Goal: Transaction & Acquisition: Purchase product/service

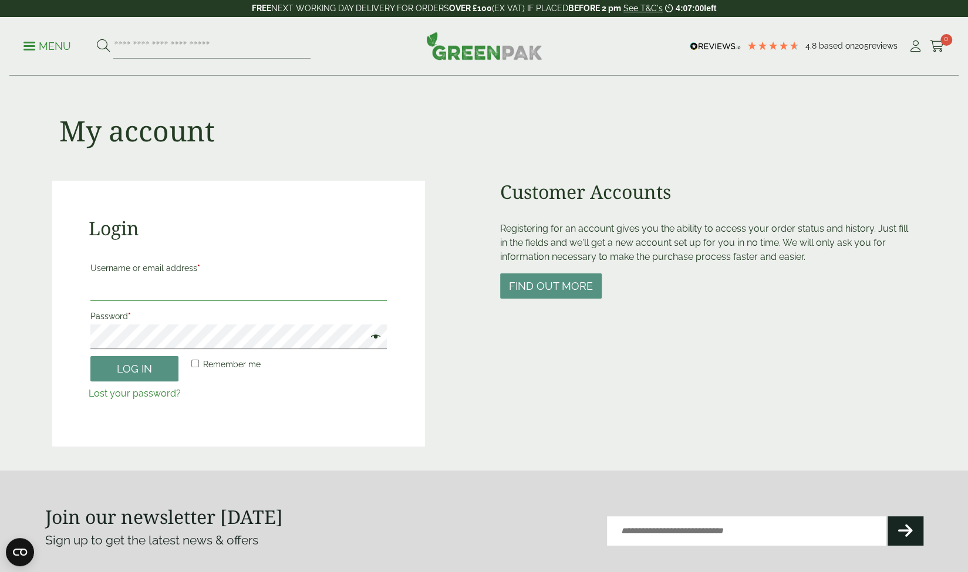
type input "**********"
click at [126, 372] on button "Log in" at bounding box center [134, 368] width 88 height 25
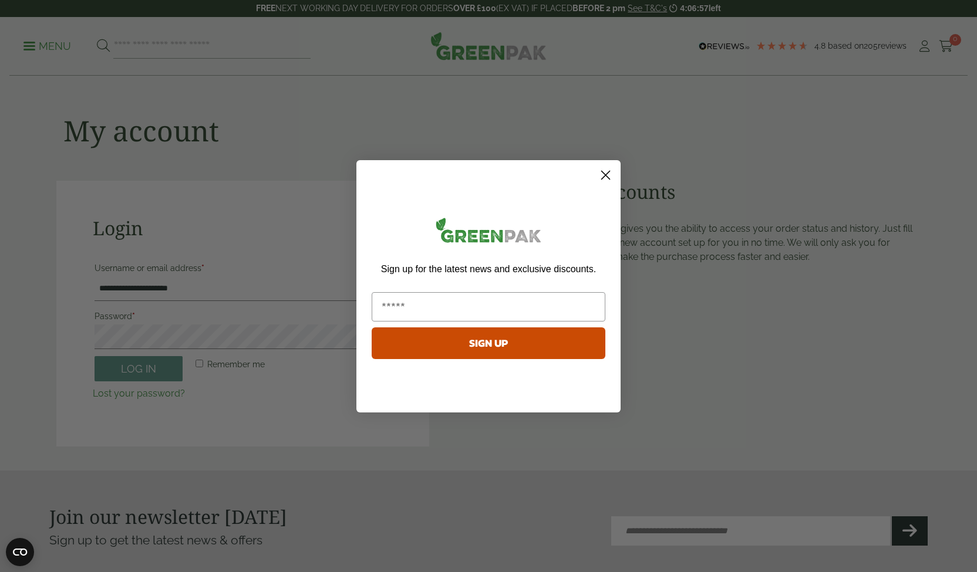
click at [615, 171] on icon "Close dialog" at bounding box center [605, 175] width 21 height 21
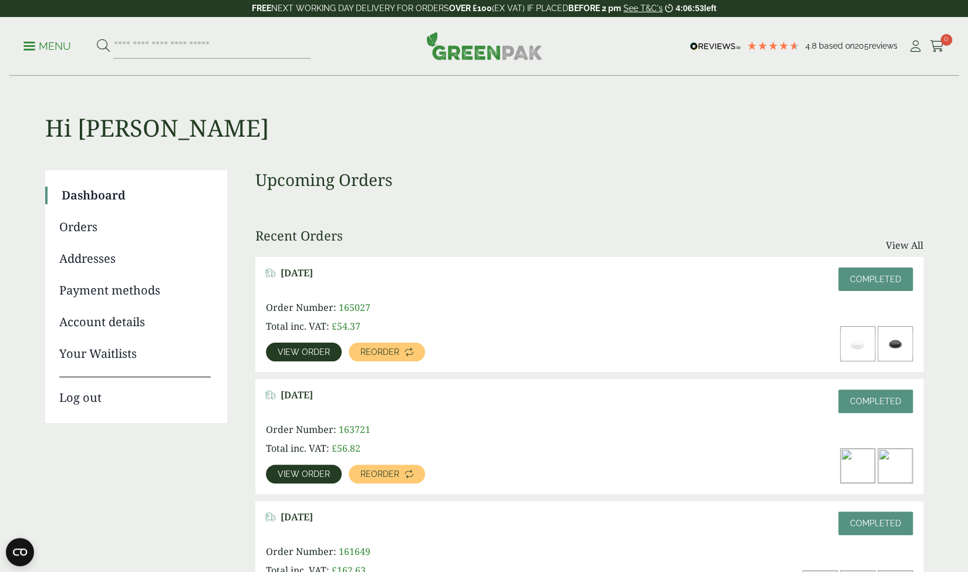
click at [302, 353] on span "View order" at bounding box center [304, 352] width 52 height 8
click at [299, 476] on span "View order" at bounding box center [304, 474] width 52 height 8
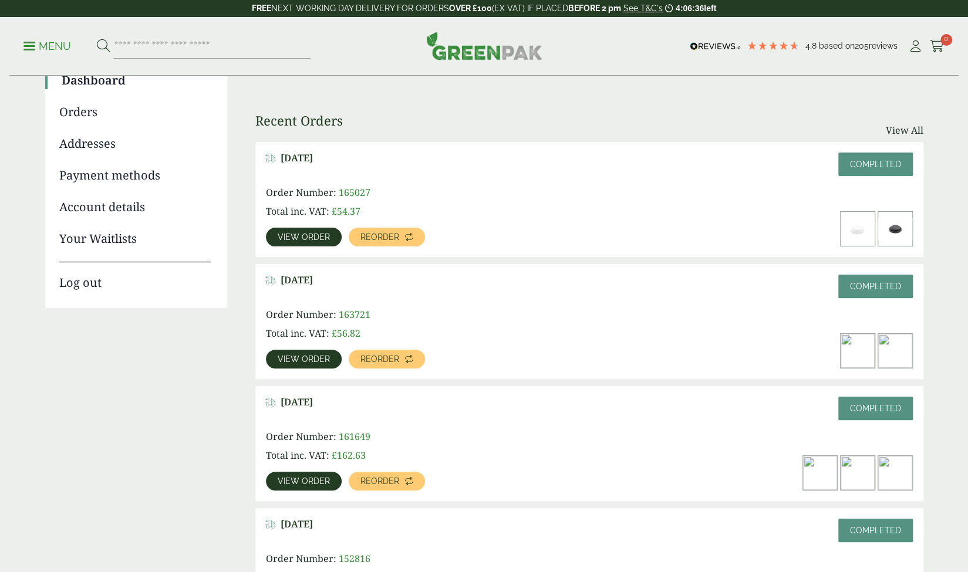
scroll to position [117, 0]
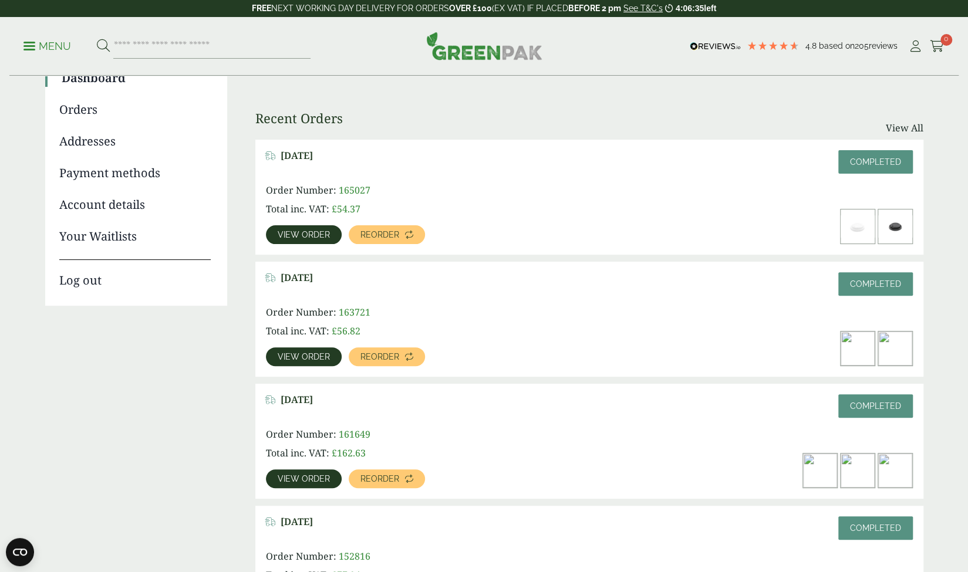
click at [308, 481] on span "View order" at bounding box center [304, 479] width 52 height 8
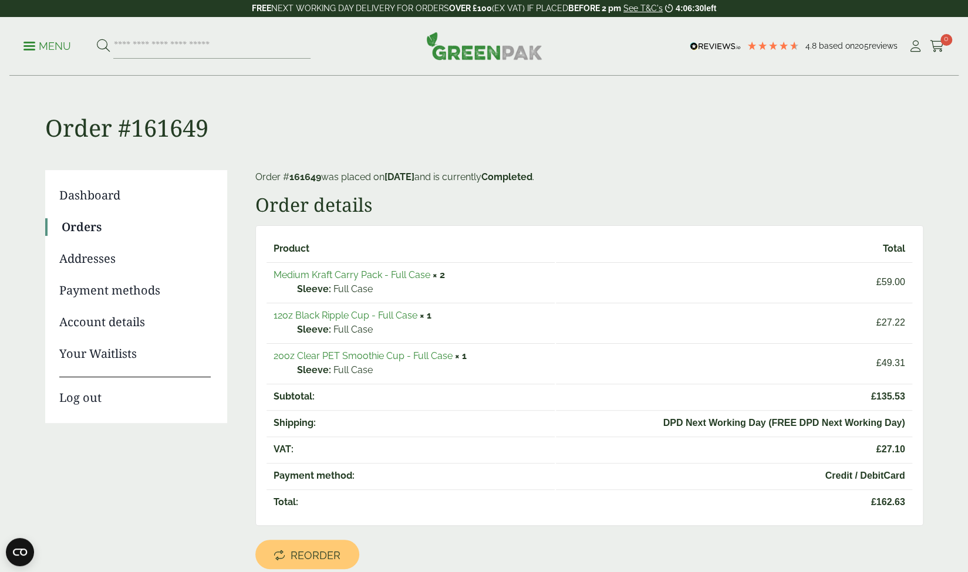
click at [420, 275] on link "Medium Kraft Carry Pack - Full Case" at bounding box center [352, 274] width 157 height 11
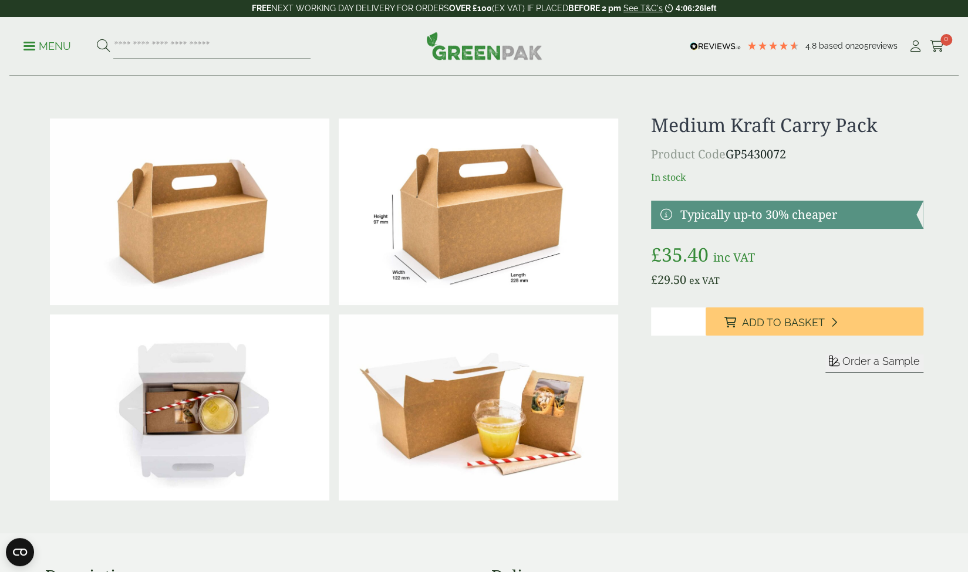
type input "*"
click at [697, 319] on input "*" at bounding box center [678, 322] width 55 height 28
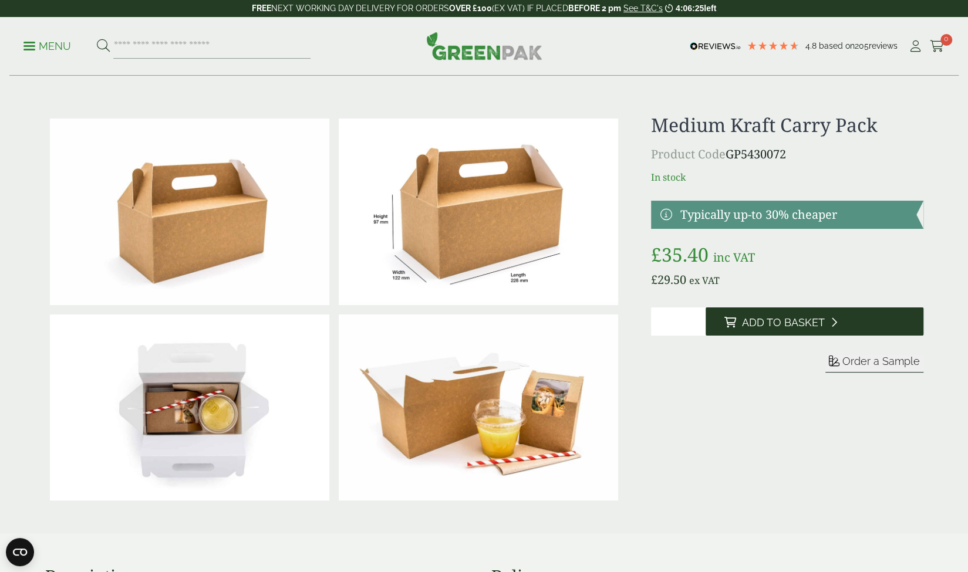
click at [773, 320] on span "Add to Basket" at bounding box center [783, 322] width 83 height 13
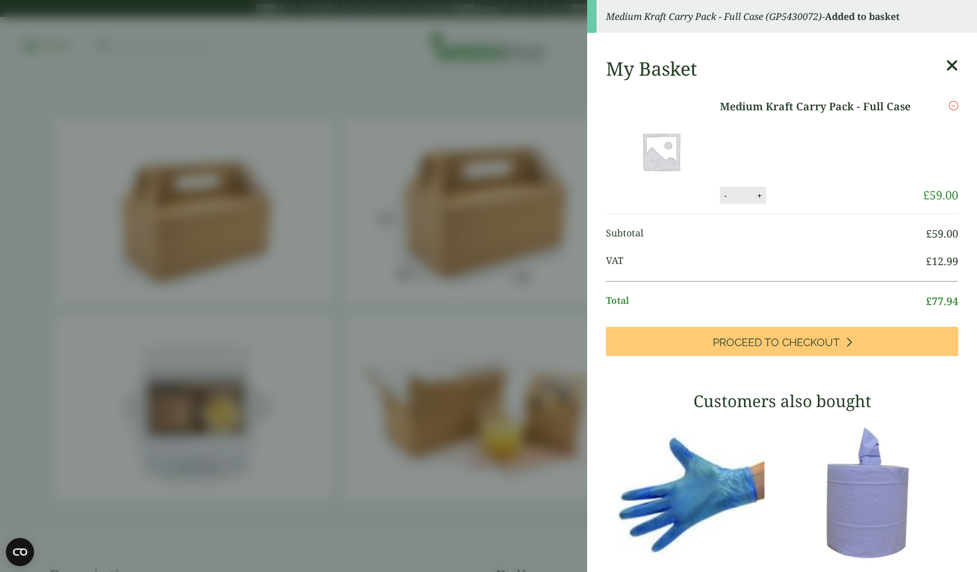
click at [946, 65] on icon at bounding box center [952, 66] width 12 height 16
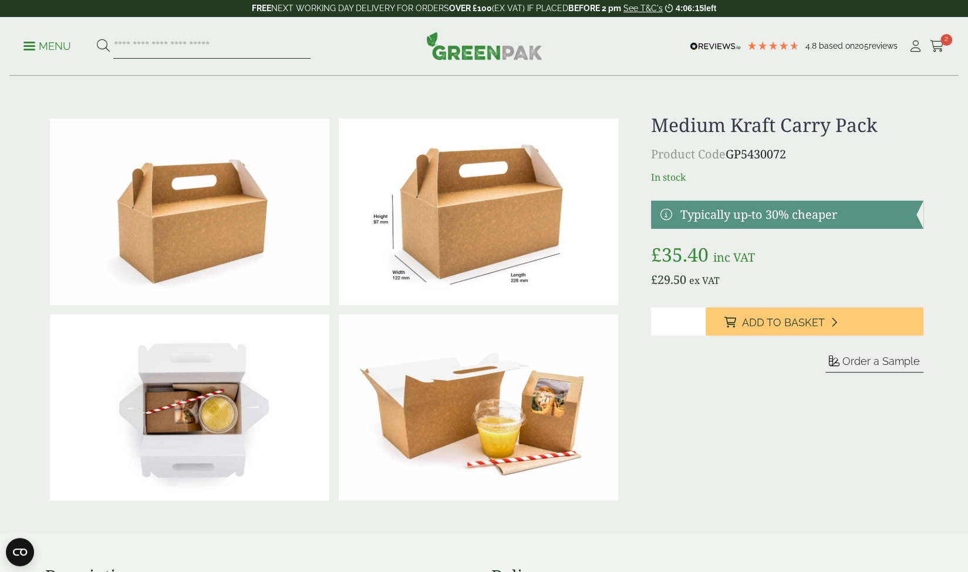
click at [158, 49] on input "search" at bounding box center [211, 46] width 197 height 25
type input "*******"
click at [97, 39] on button at bounding box center [103, 46] width 13 height 15
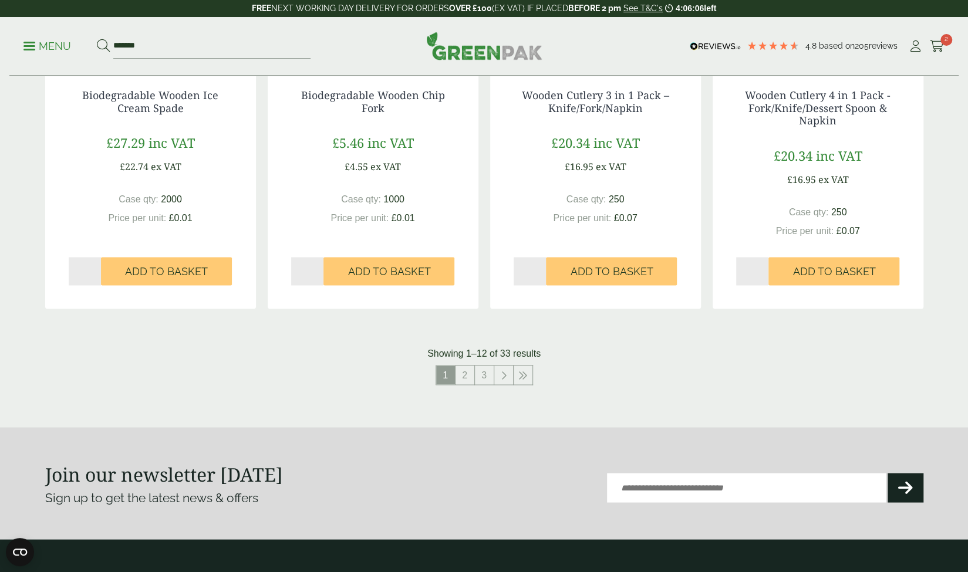
scroll to position [1115, 0]
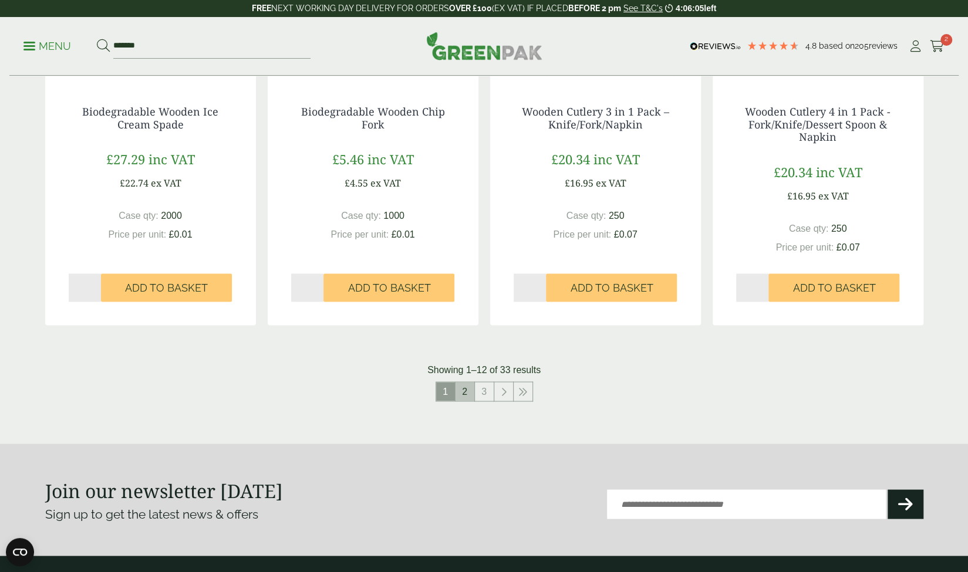
click at [466, 400] on link "2" at bounding box center [464, 391] width 19 height 19
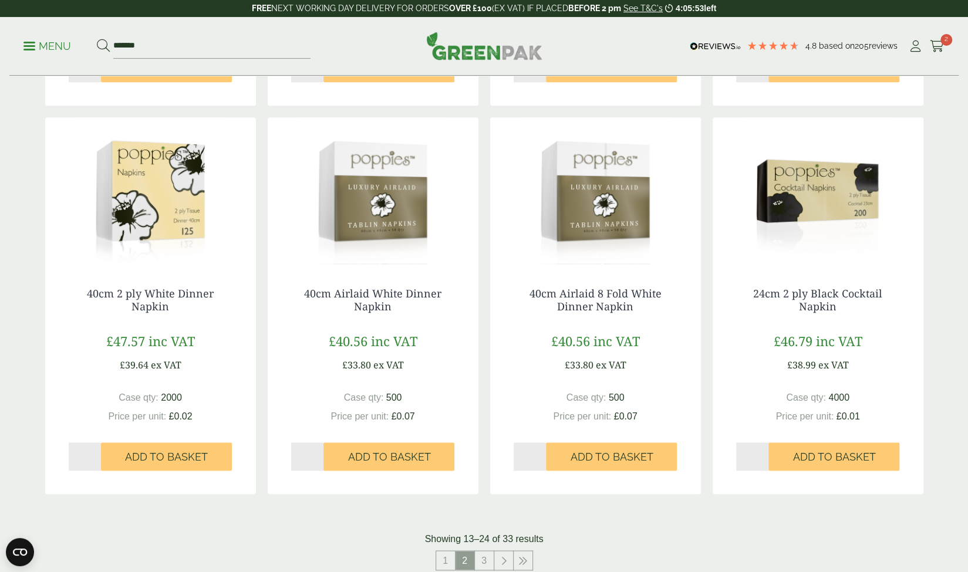
scroll to position [939, 0]
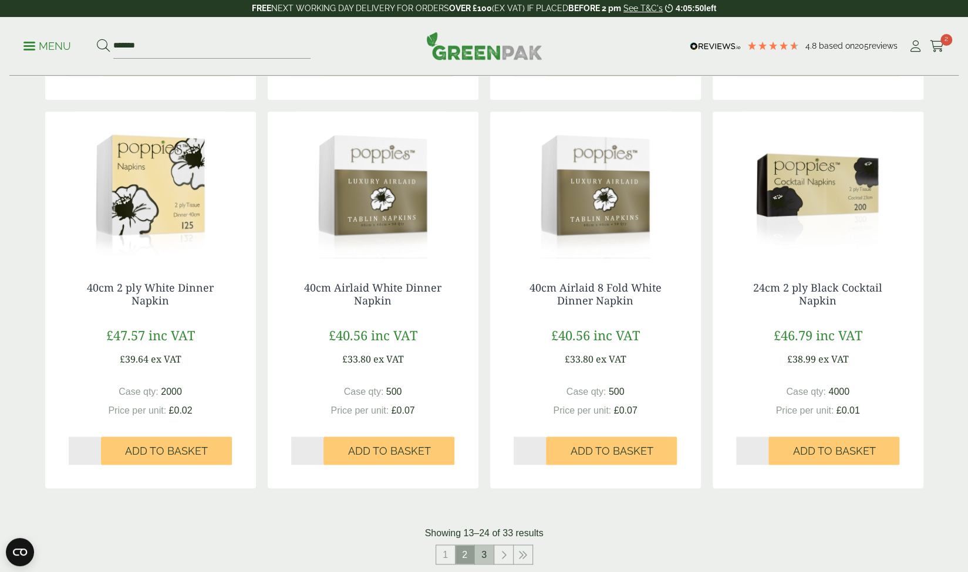
click at [484, 555] on link "3" at bounding box center [484, 554] width 19 height 19
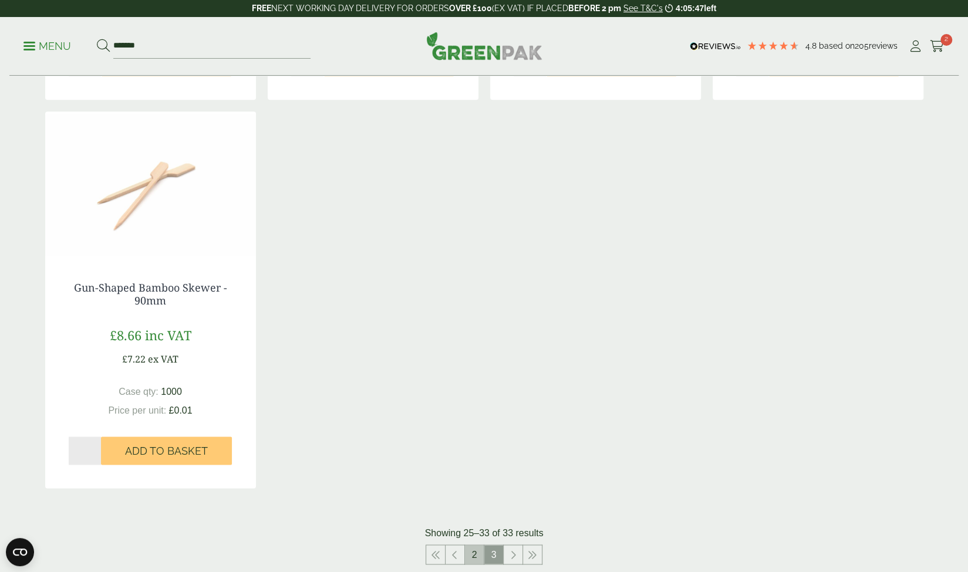
click at [475, 553] on link "2" at bounding box center [474, 554] width 19 height 19
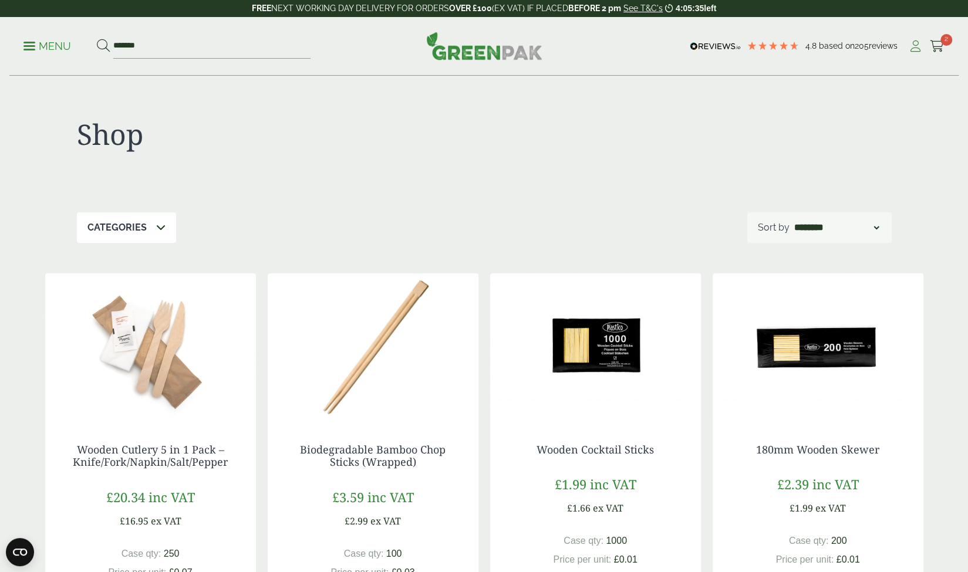
click at [915, 46] on icon at bounding box center [915, 46] width 15 height 12
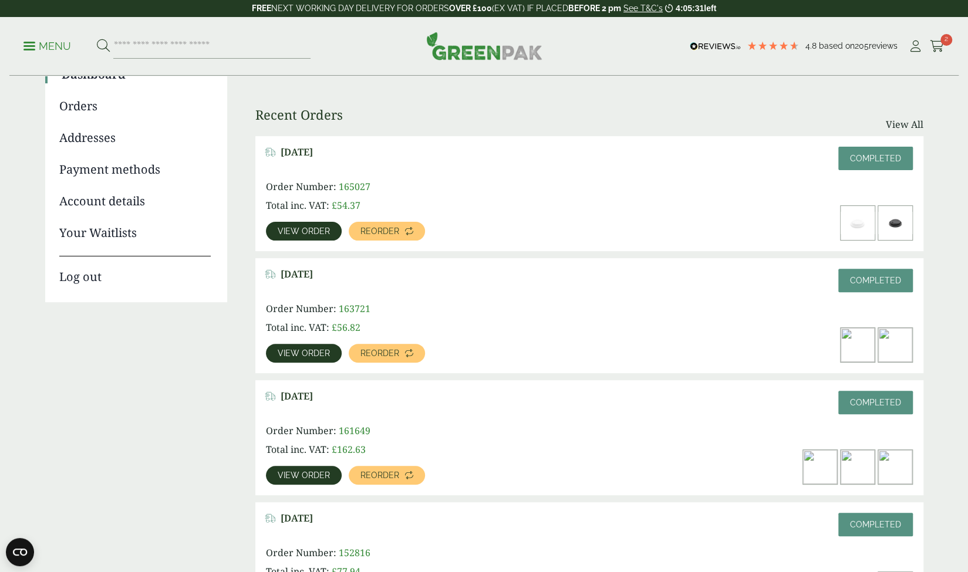
scroll to position [176, 0]
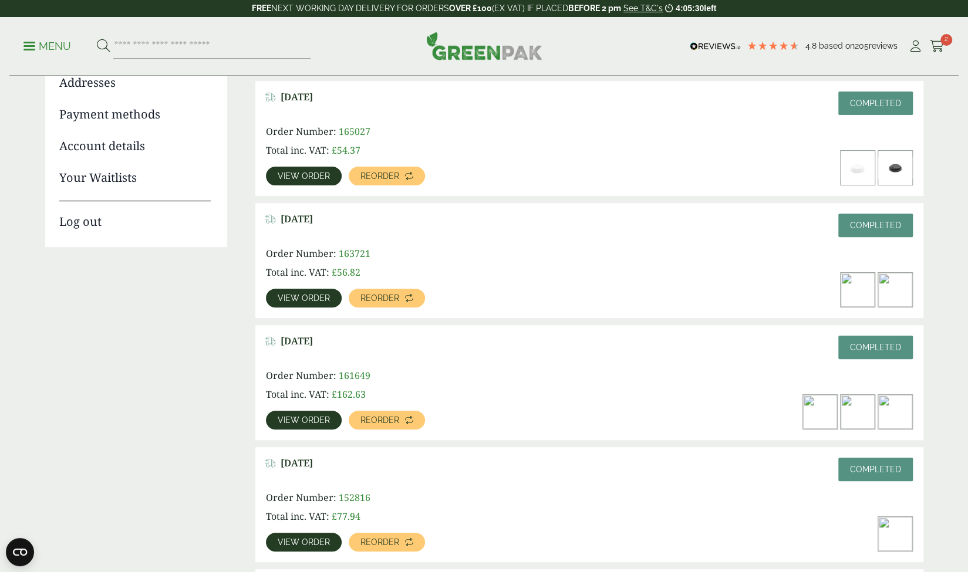
click at [294, 416] on span "View order" at bounding box center [304, 420] width 52 height 8
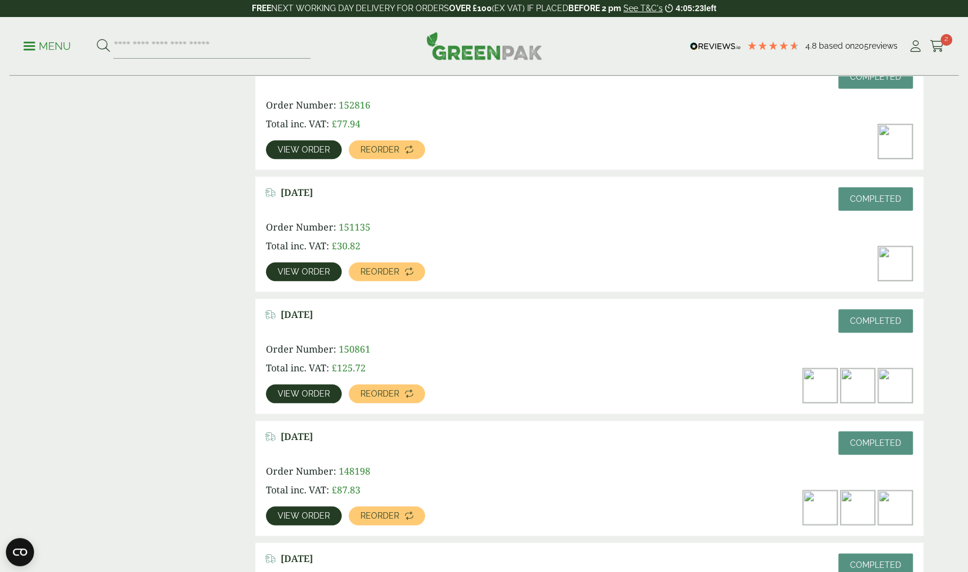
scroll to position [587, 0]
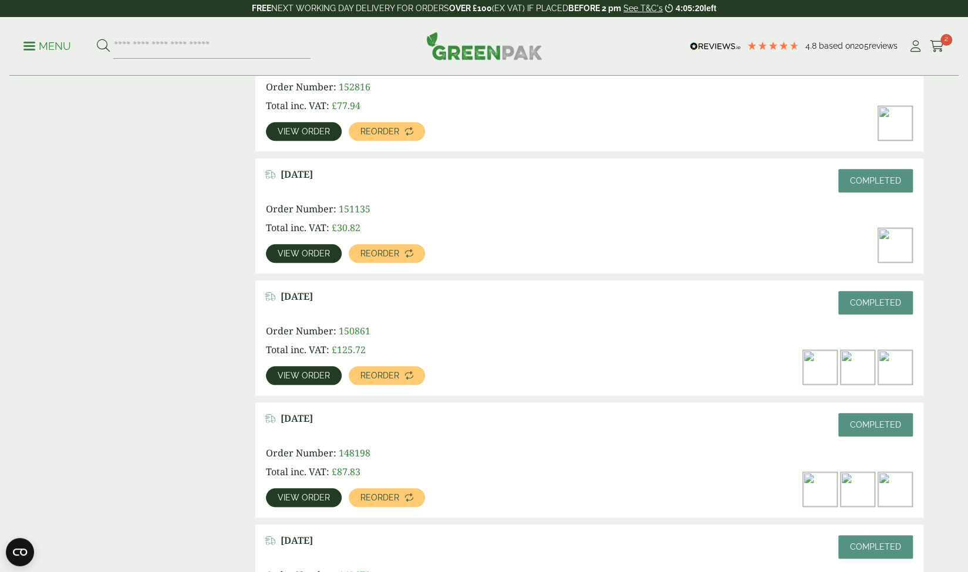
click at [314, 495] on span "View order" at bounding box center [304, 498] width 52 height 8
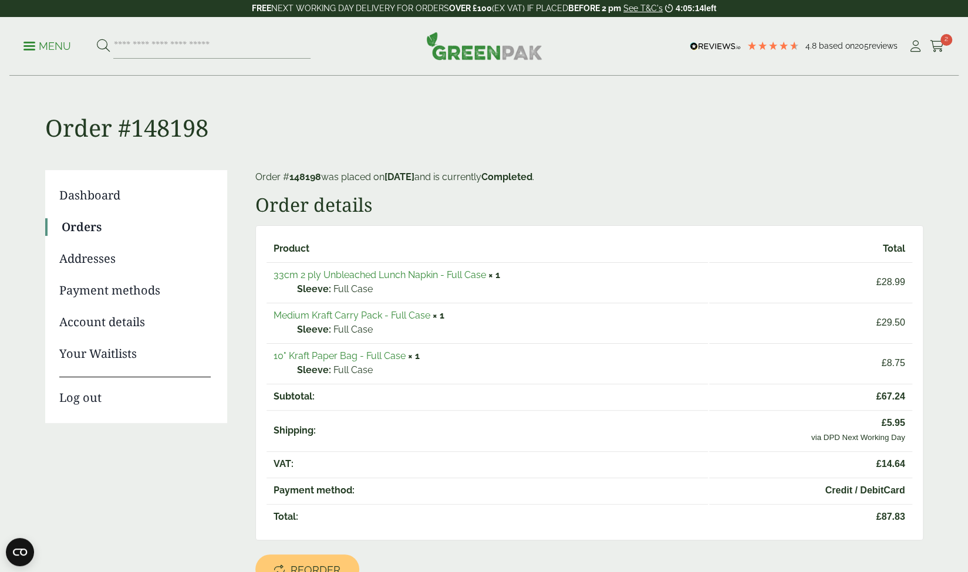
click at [391, 275] on link "33cm 2 ply Unbleached Lunch Napkin - Full Case" at bounding box center [380, 274] width 212 height 11
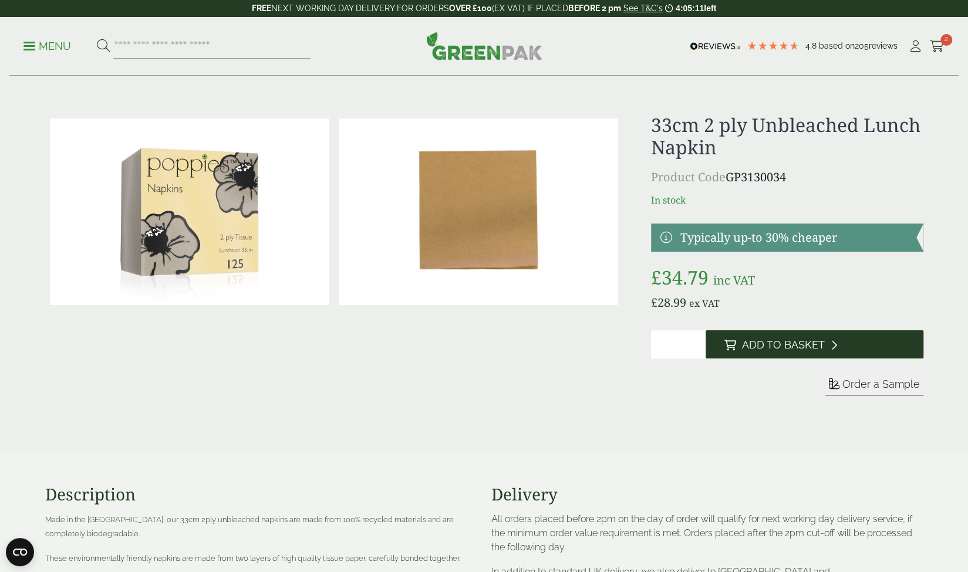
click at [772, 350] on span "Add to Basket" at bounding box center [783, 345] width 83 height 13
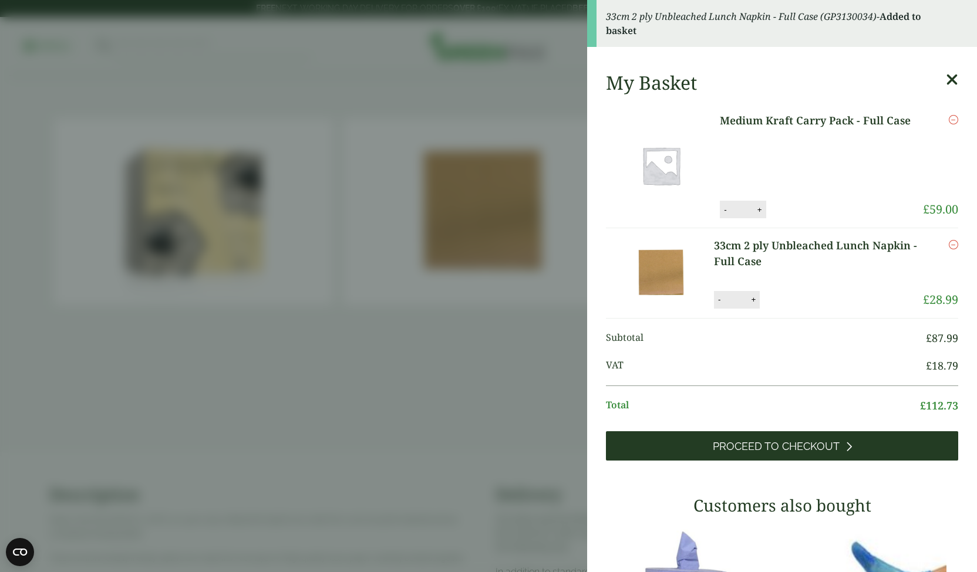
click at [771, 441] on span "Proceed to Checkout" at bounding box center [776, 446] width 127 height 13
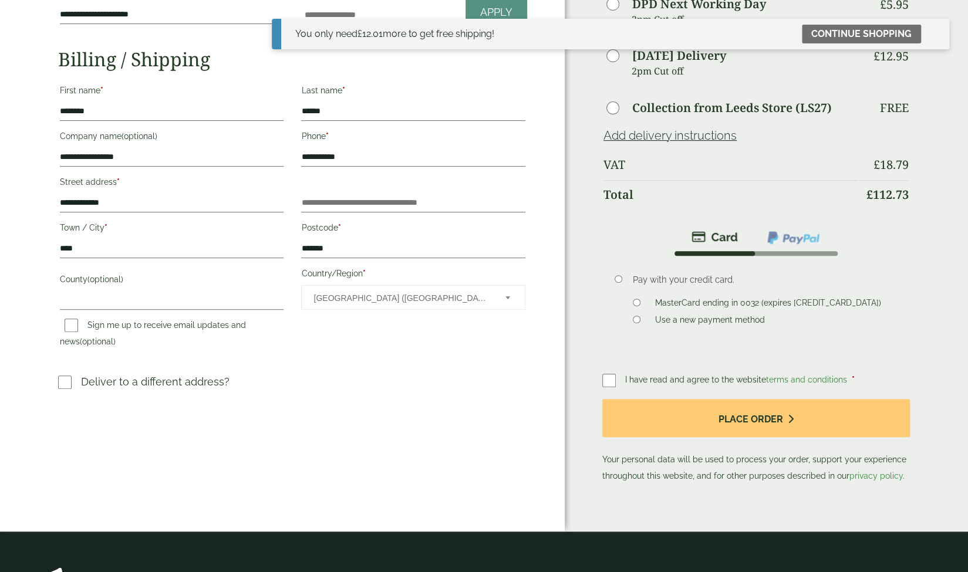
scroll to position [176, 0]
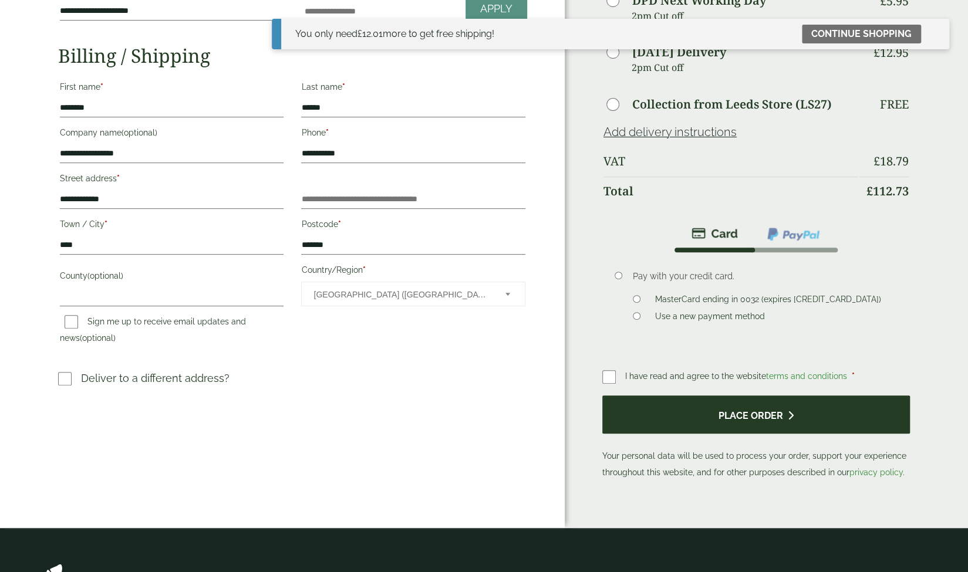
click at [723, 413] on button "Place order" at bounding box center [756, 415] width 308 height 38
